Goal: Task Accomplishment & Management: Manage account settings

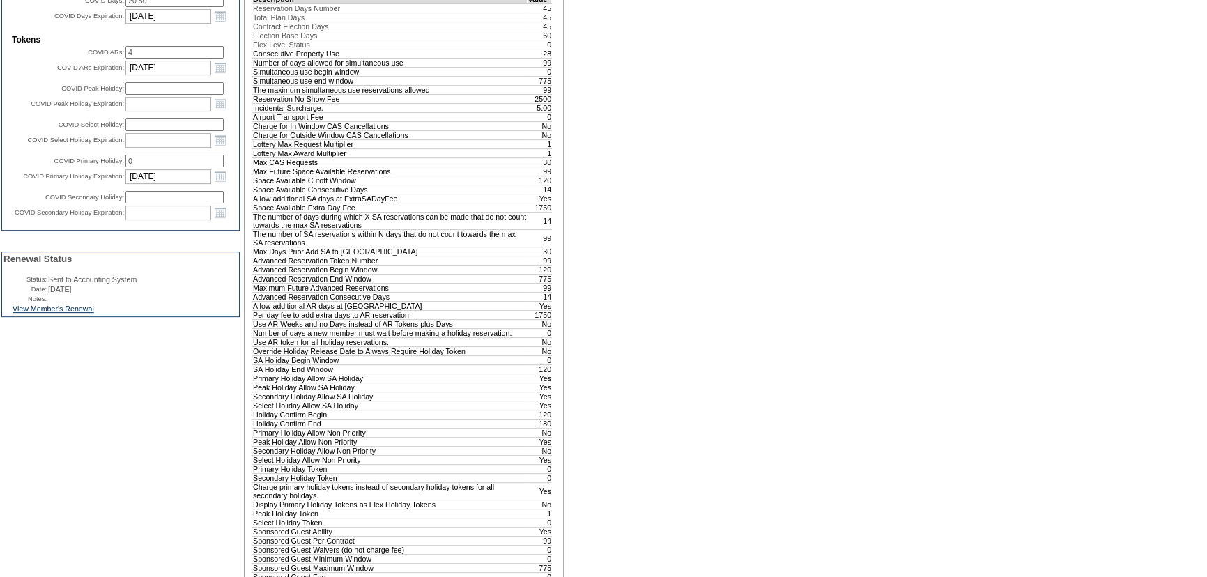
scroll to position [272, 0]
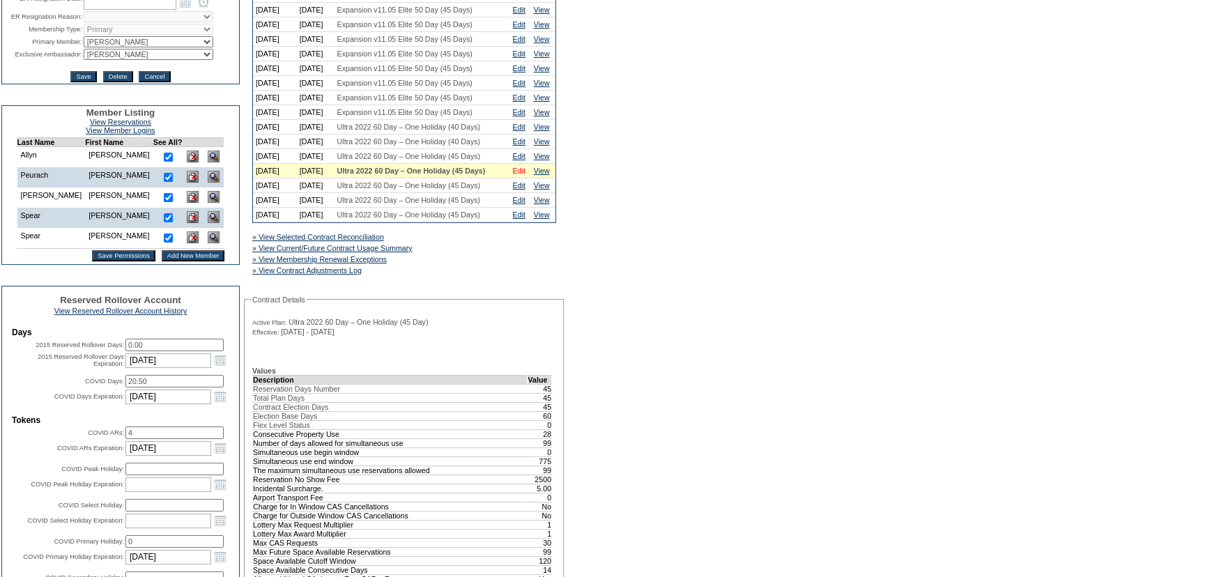
click at [522, 175] on link "Edit" at bounding box center [519, 171] width 13 height 8
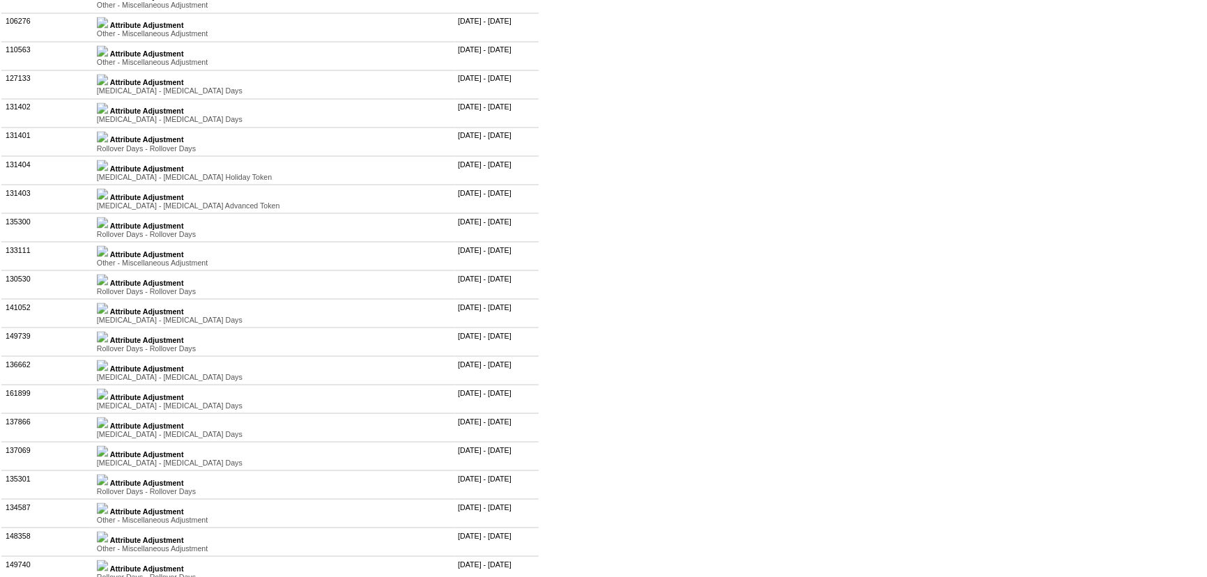
scroll to position [3294, 0]
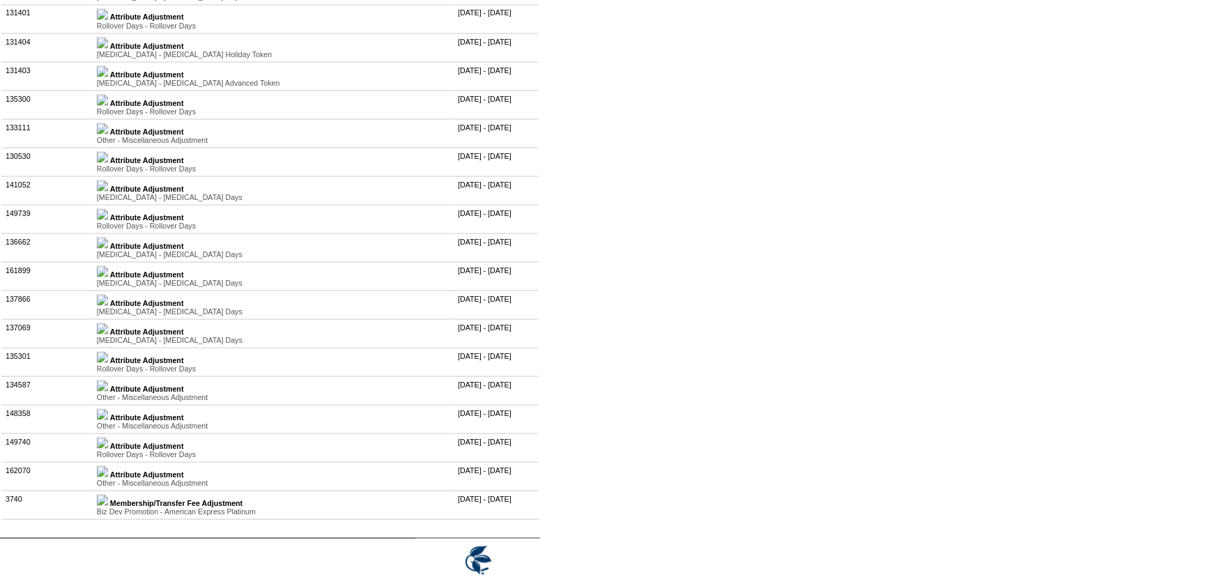
click at [108, 20] on img at bounding box center [102, 13] width 11 height 11
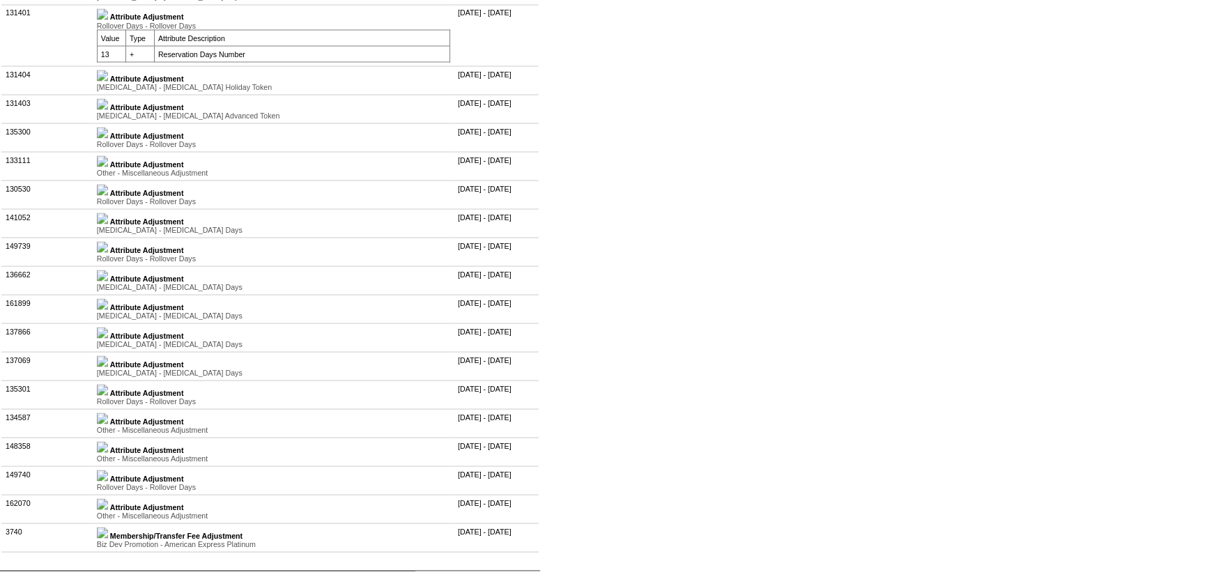
click at [108, 20] on img at bounding box center [102, 13] width 11 height 11
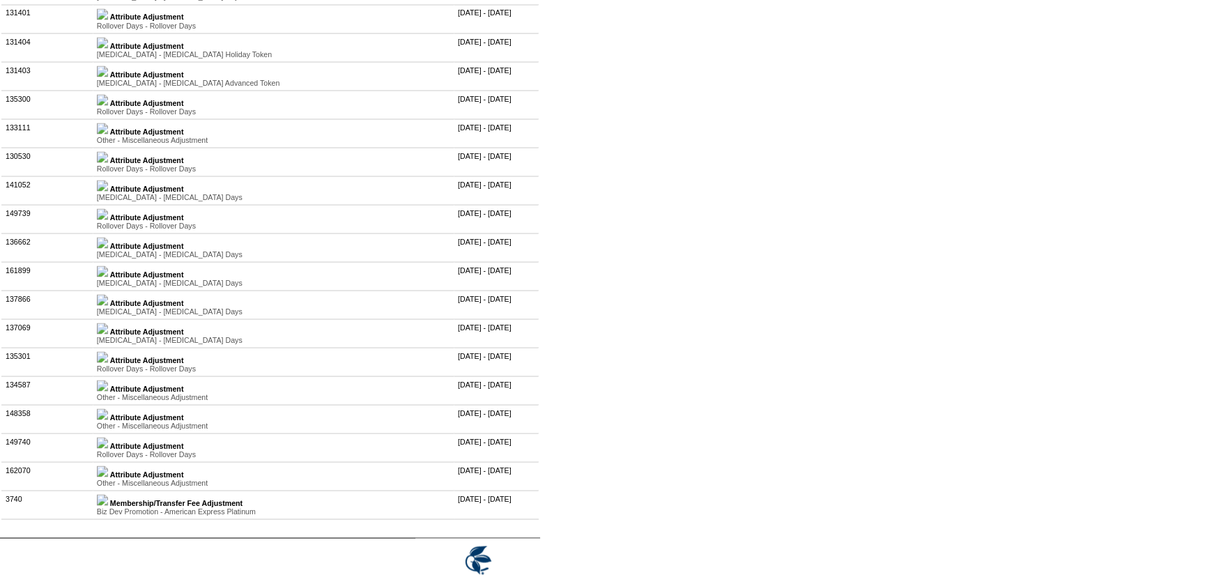
click at [108, 191] on img at bounding box center [102, 185] width 11 height 11
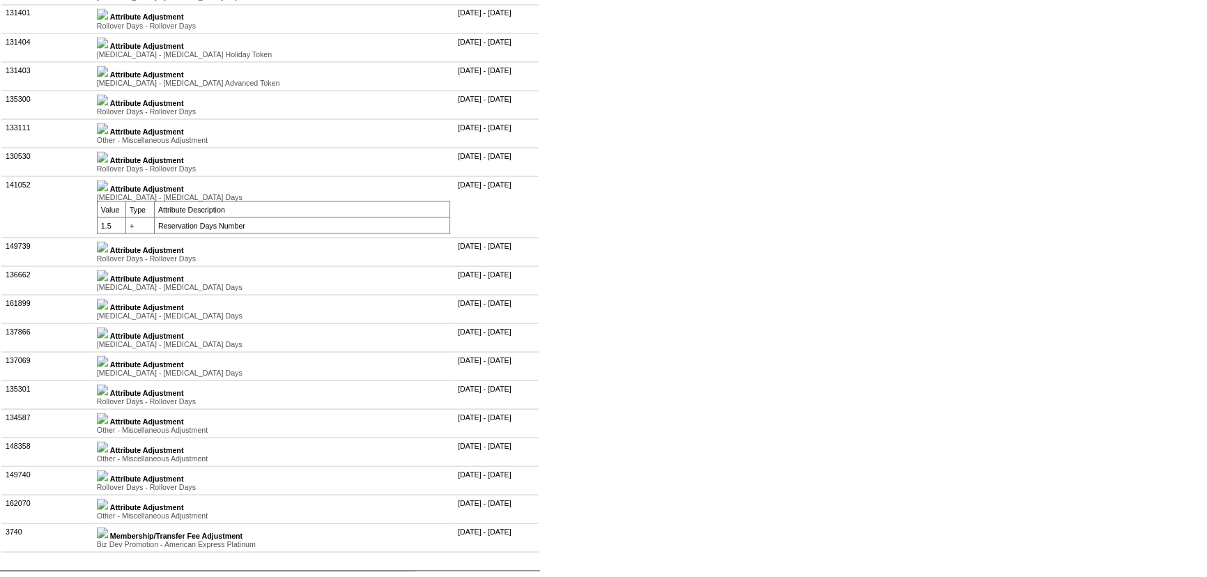
click at [108, 252] on img at bounding box center [102, 246] width 11 height 11
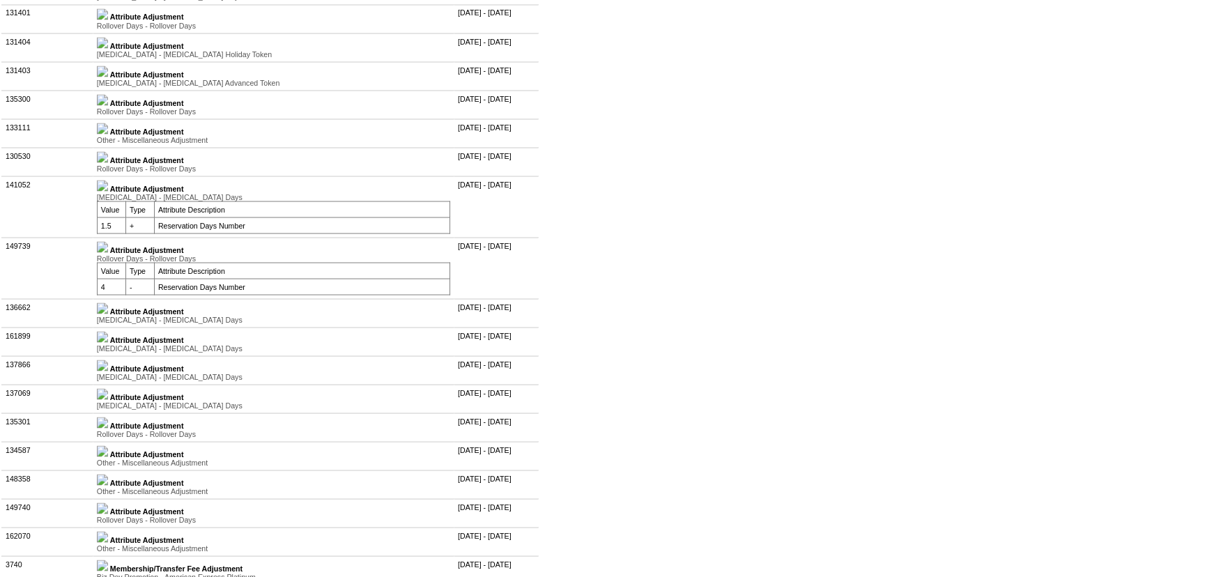
click at [108, 252] on img at bounding box center [102, 246] width 11 height 11
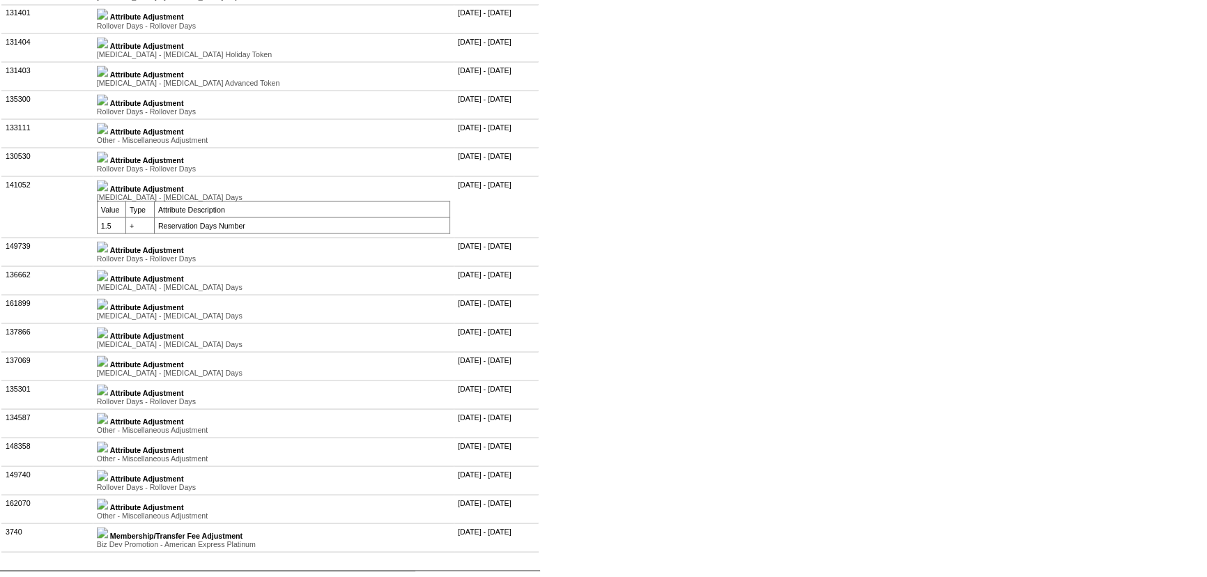
click at [108, 252] on img at bounding box center [102, 246] width 11 height 11
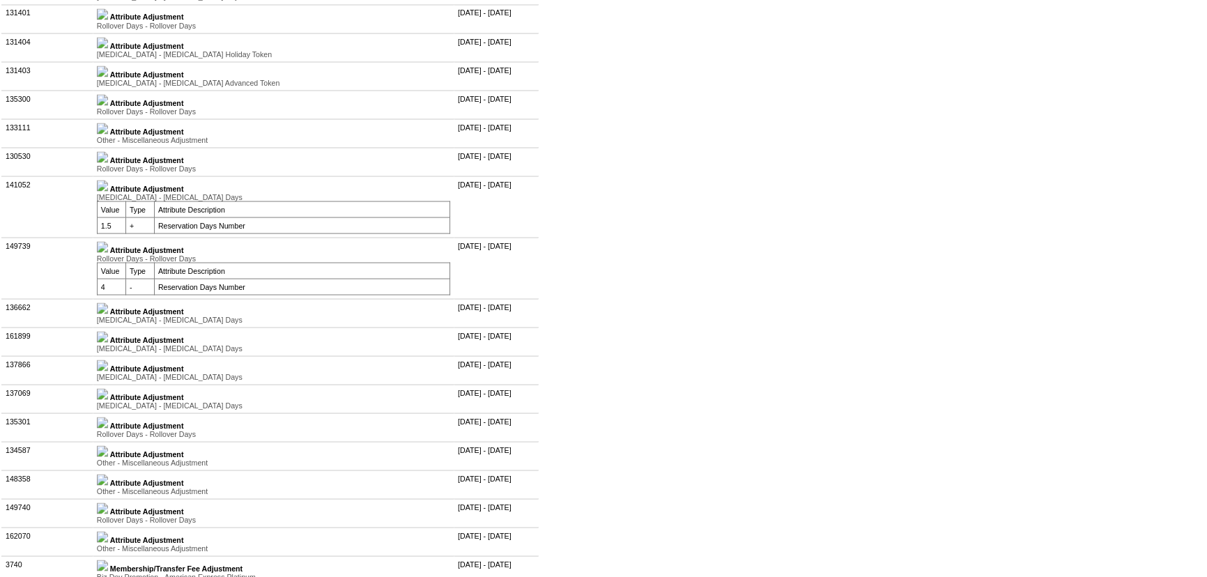
click at [108, 314] on img at bounding box center [102, 307] width 11 height 11
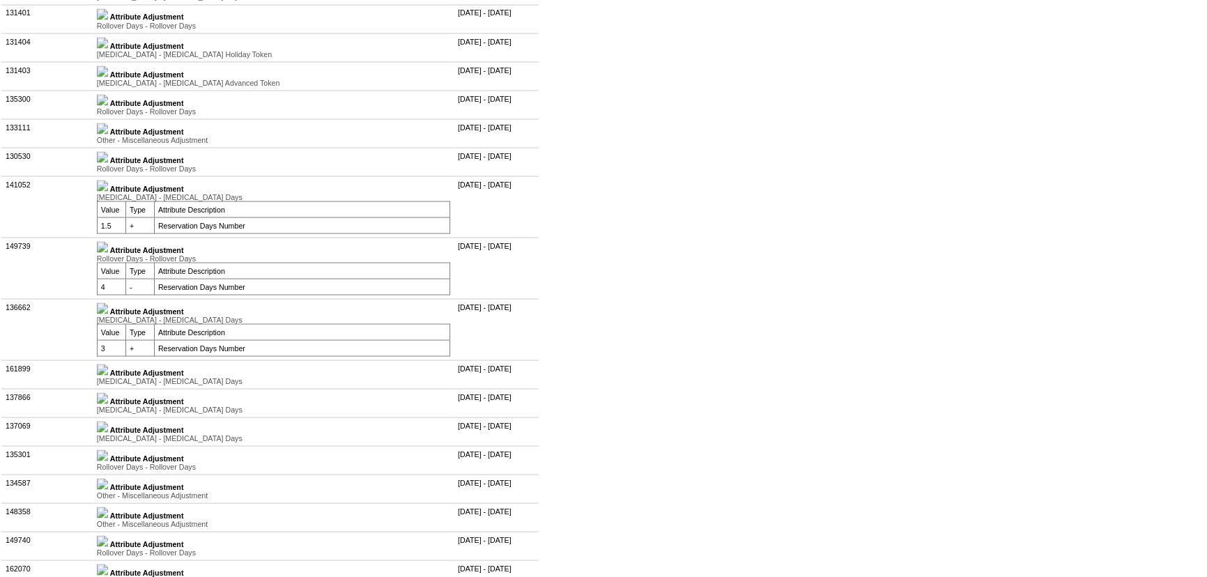
click at [108, 375] on img at bounding box center [102, 369] width 11 height 11
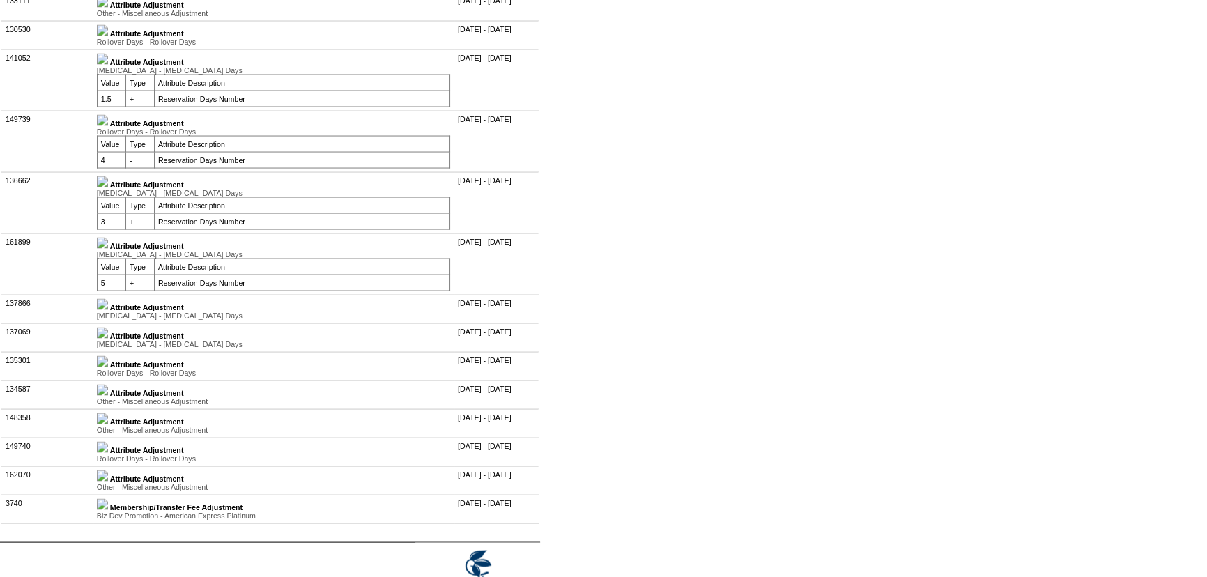
scroll to position [3420, 0]
click at [108, 309] on img at bounding box center [102, 303] width 11 height 11
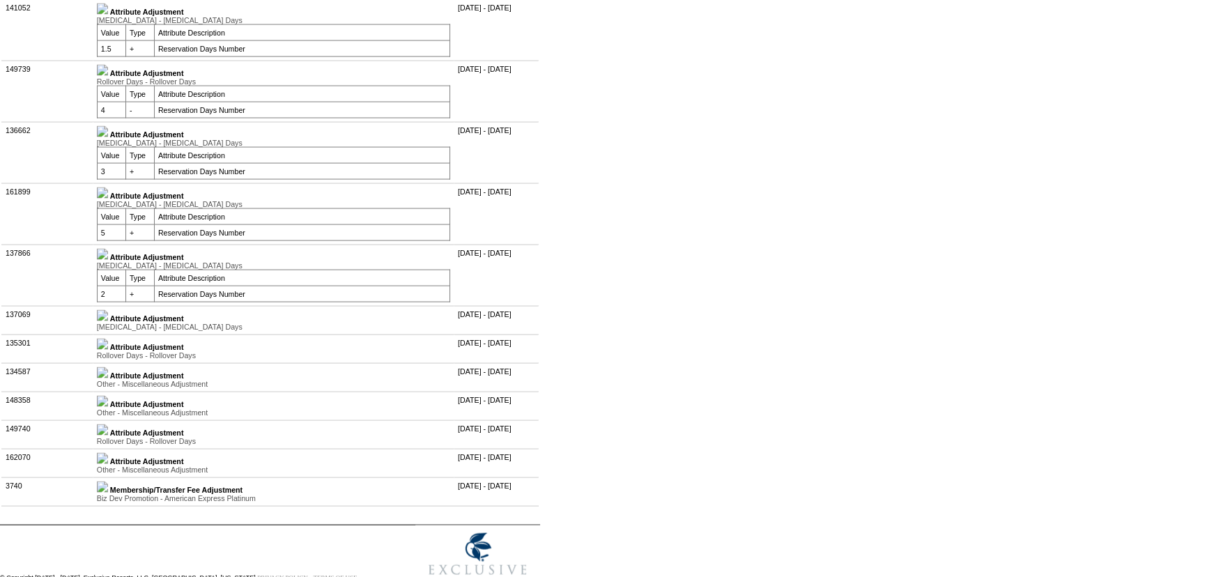
scroll to position [3484, 0]
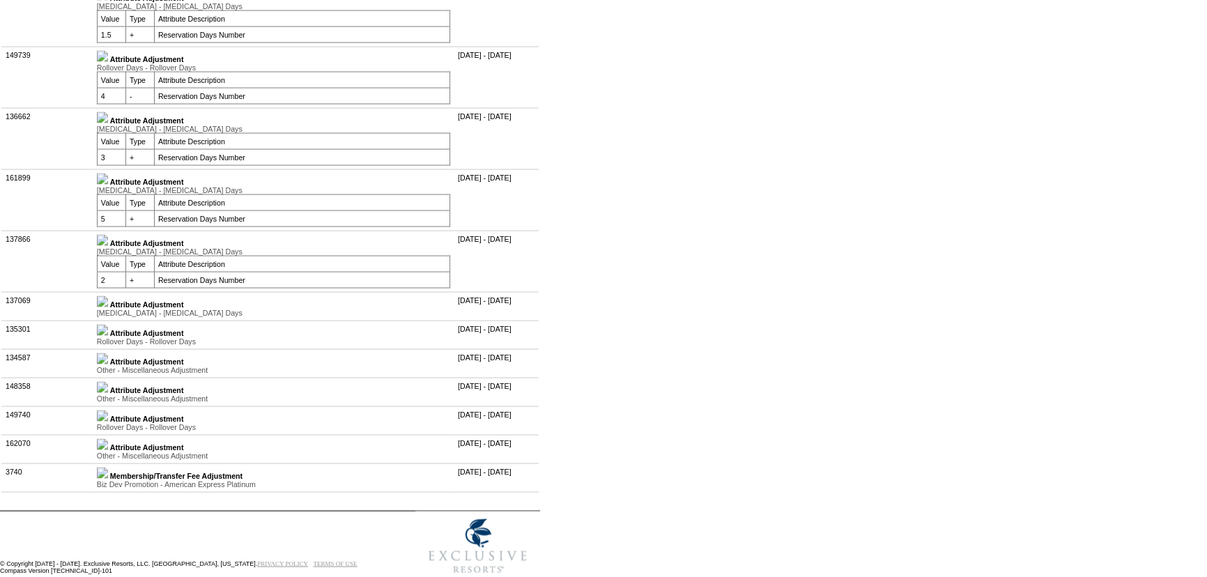
click at [108, 307] on img at bounding box center [102, 301] width 11 height 11
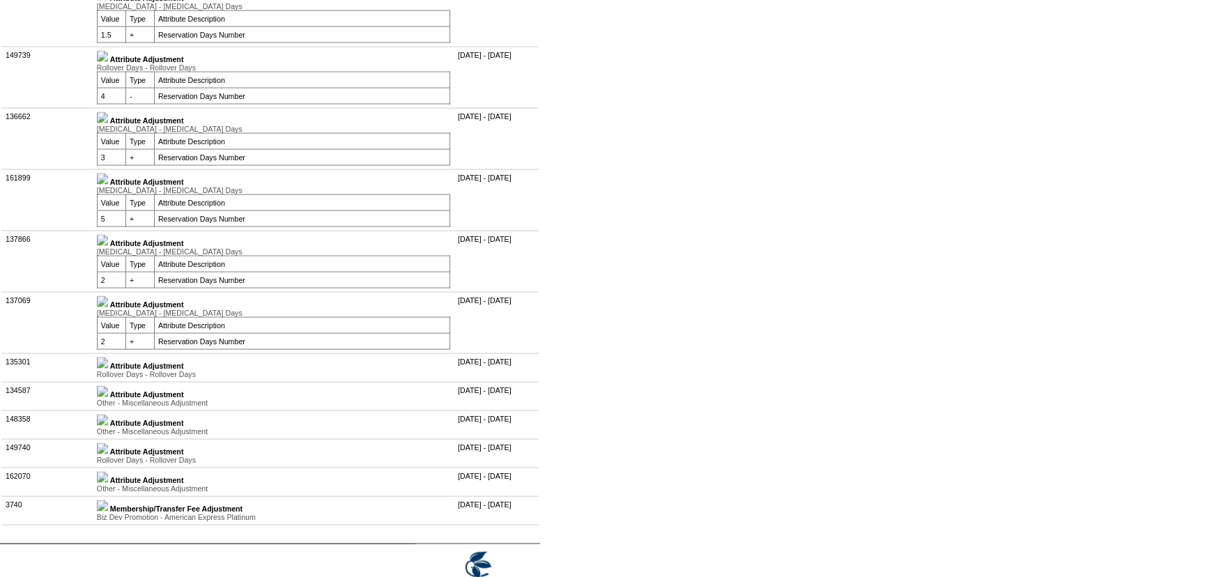
scroll to position [3546, 0]
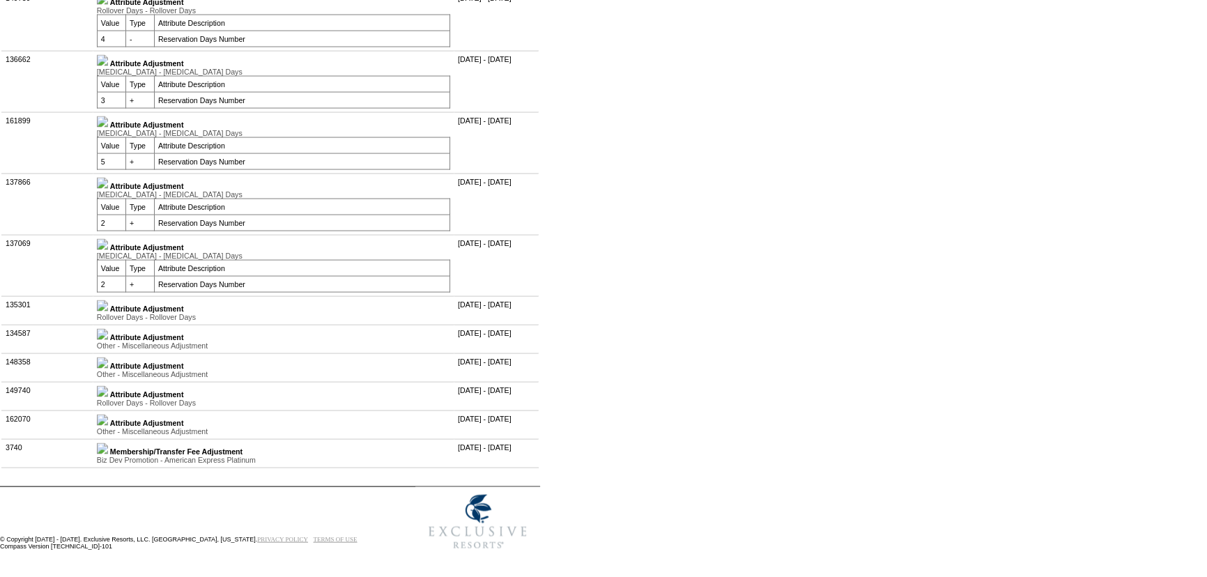
click at [108, 311] on img at bounding box center [102, 305] width 11 height 11
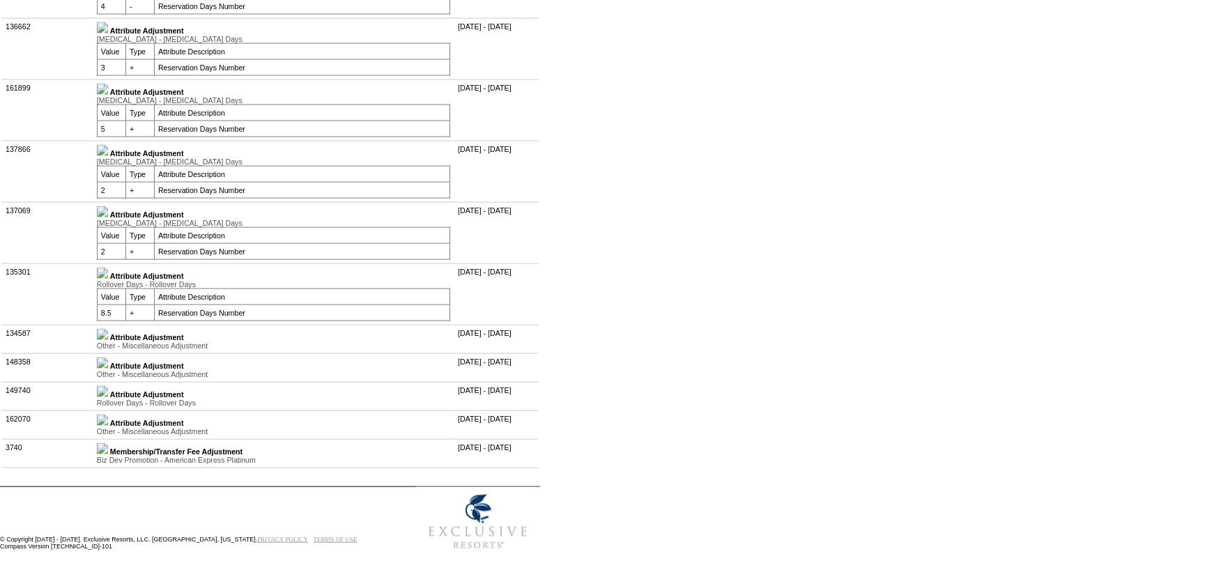
scroll to position [3610, 0]
click at [108, 340] on img at bounding box center [102, 334] width 11 height 11
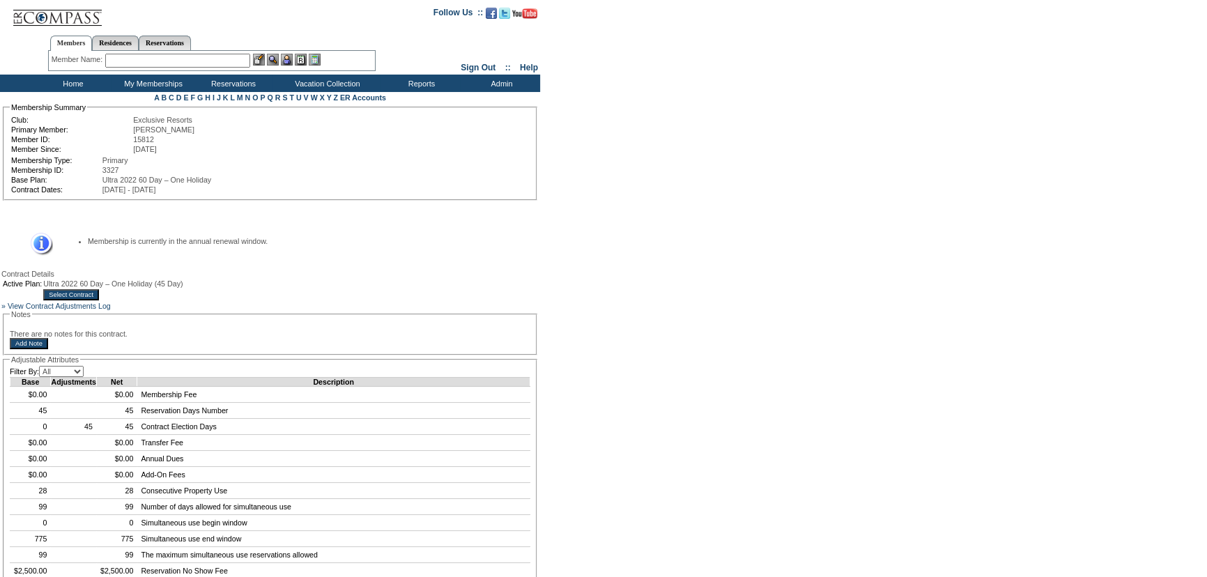
scroll to position [0, 0]
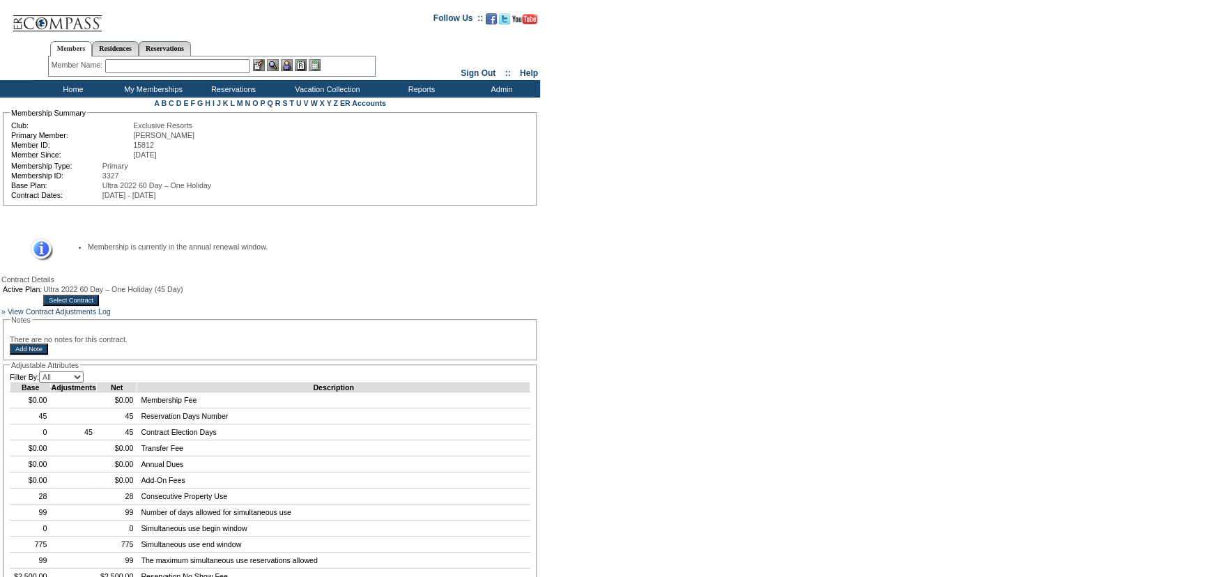
click at [67, 82] on td "Home" at bounding box center [71, 88] width 80 height 17
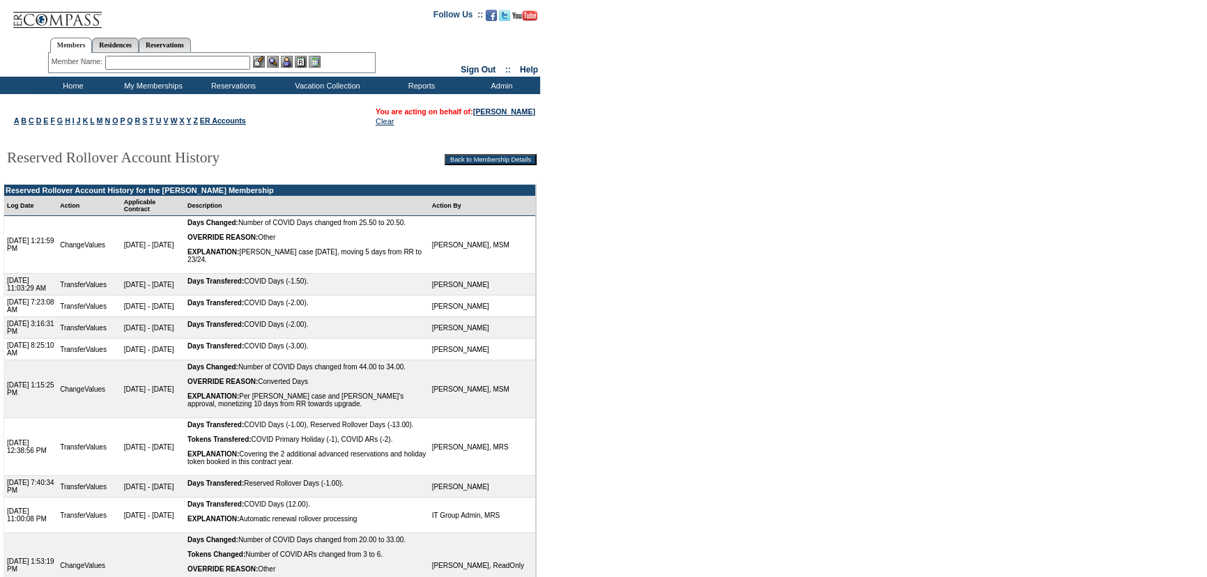
click at [79, 75] on td "Members Residences Reservations Member Name: Destination or Residence:" at bounding box center [211, 53] width 423 height 48
click at [80, 83] on td "Home" at bounding box center [71, 85] width 80 height 17
